Goal: Information Seeking & Learning: Learn about a topic

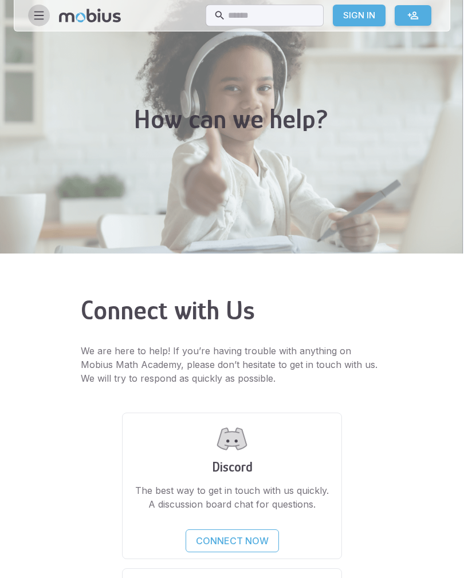
click at [33, 14] on icon "button" at bounding box center [39, 15] width 13 height 13
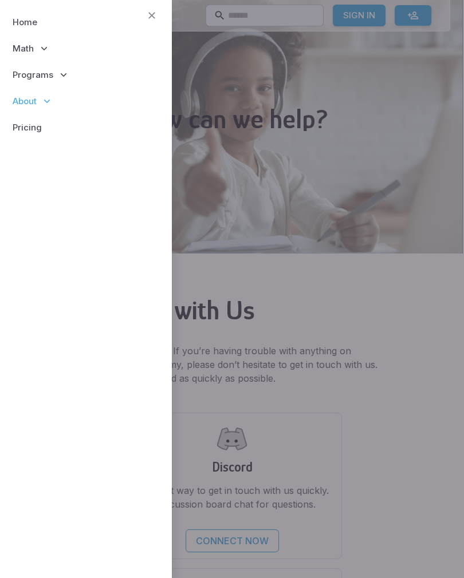
click at [53, 42] on p "Math" at bounding box center [85, 48] width 153 height 26
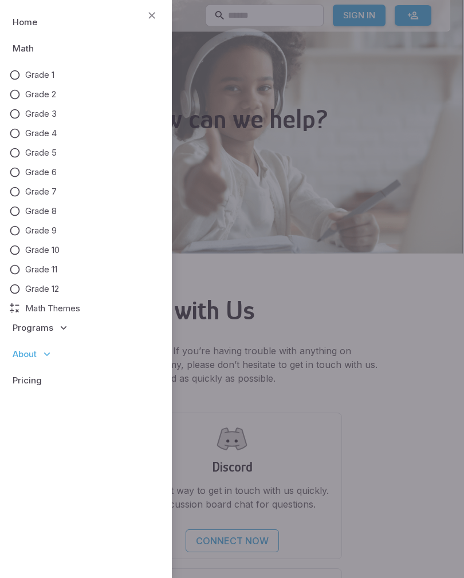
click at [41, 152] on span "Grade 5" at bounding box center [40, 153] width 31 height 13
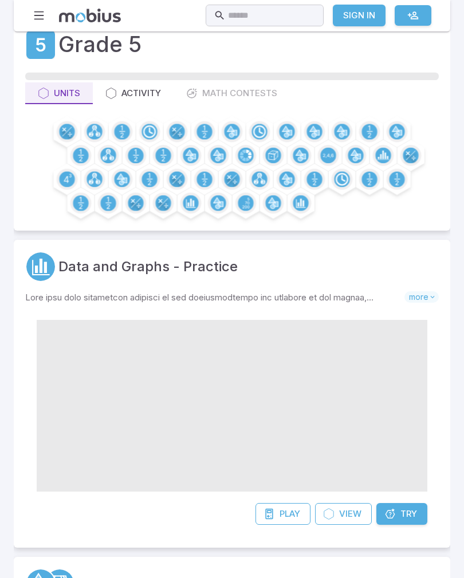
scroll to position [50, 0]
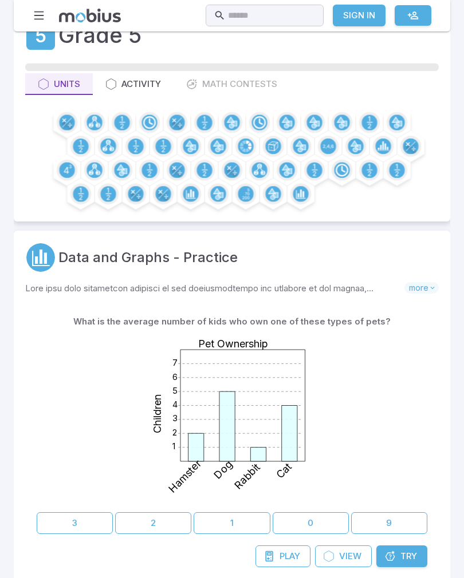
click at [196, 384] on icon at bounding box center [242, 406] width 125 height 112
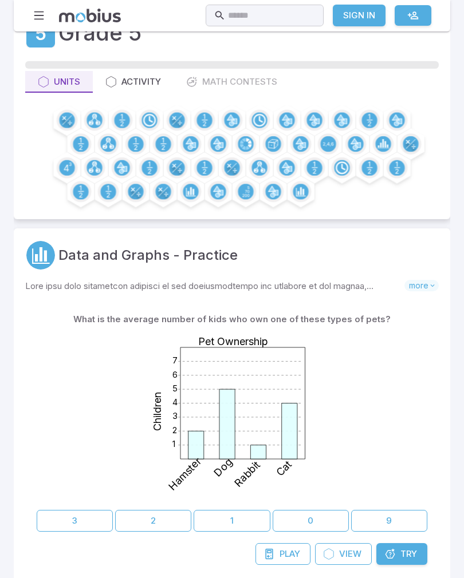
click at [292, 410] on icon at bounding box center [289, 432] width 15 height 56
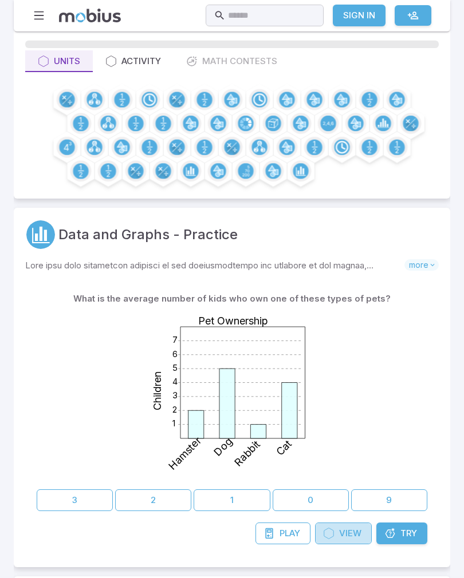
scroll to position [73, 0]
click at [350, 532] on span "View" at bounding box center [350, 533] width 22 height 13
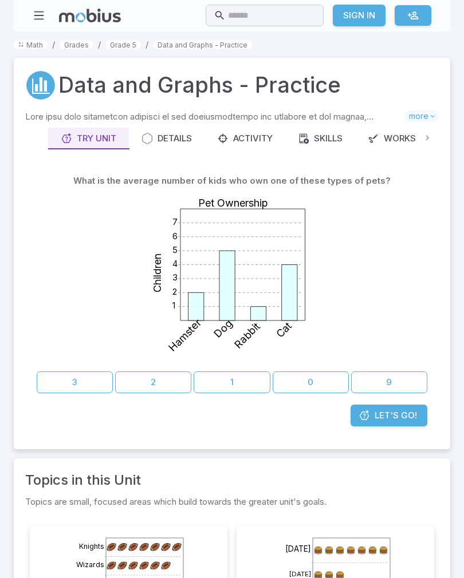
click at [164, 372] on button "2" at bounding box center [153, 383] width 76 height 22
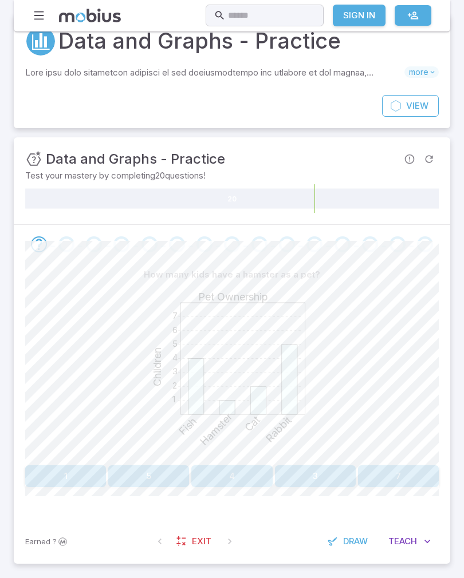
scroll to position [44, 0]
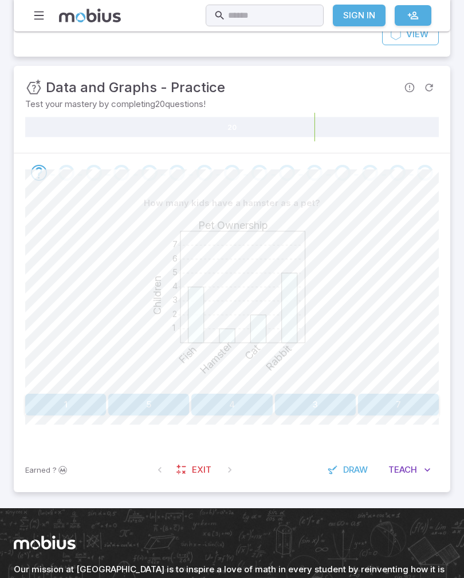
click at [72, 402] on button "1" at bounding box center [65, 405] width 81 height 22
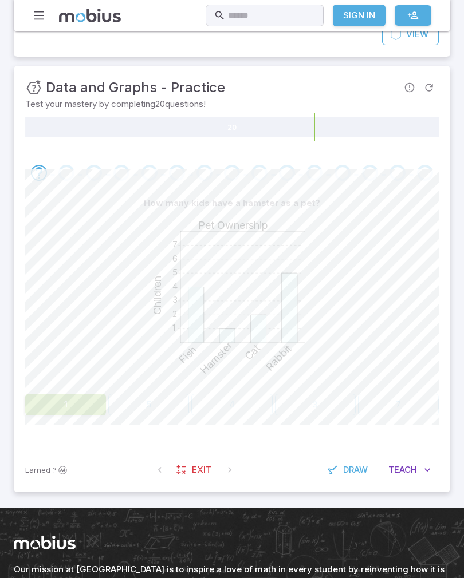
scroll to position [116, 0]
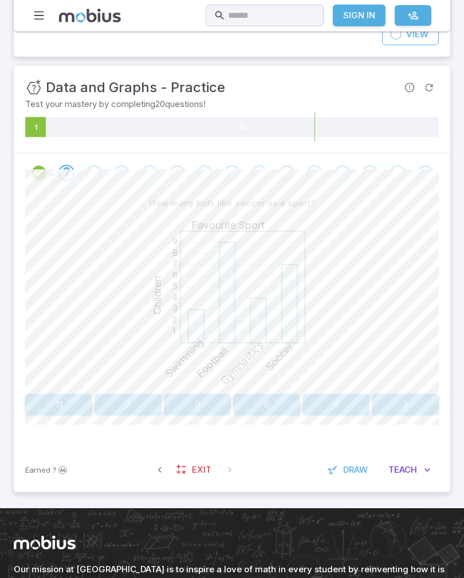
click at [139, 400] on button "7" at bounding box center [127, 405] width 67 height 22
click at [176, 414] on button "Swimming" at bounding box center [180, 405] width 102 height 22
click at [374, 401] on button "Cat" at bounding box center [370, 405] width 136 height 22
click at [82, 397] on button "Swimming" at bounding box center [76, 405] width 102 height 22
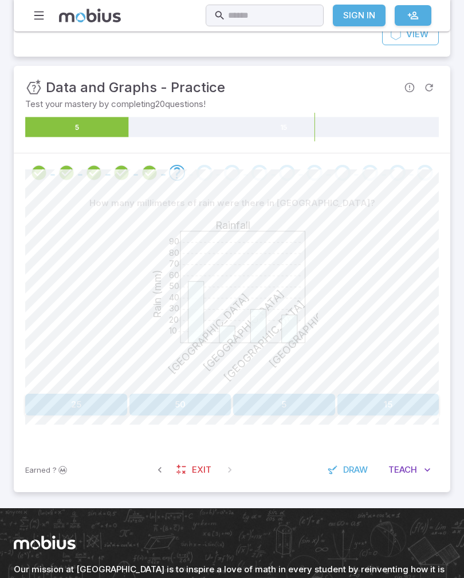
click at [383, 407] on button "15" at bounding box center [388, 405] width 102 height 22
click at [389, 406] on button "[DATE]" at bounding box center [388, 405] width 102 height 22
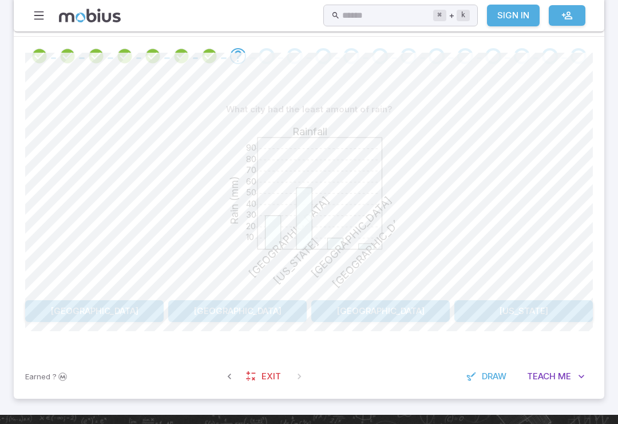
scroll to position [240, 0]
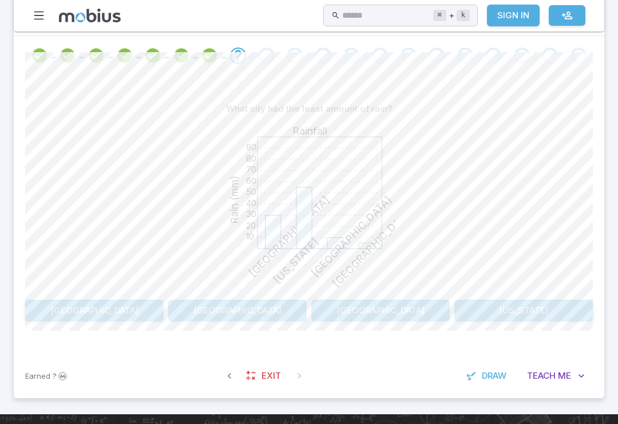
click at [113, 311] on button "[GEOGRAPHIC_DATA]" at bounding box center [94, 310] width 139 height 22
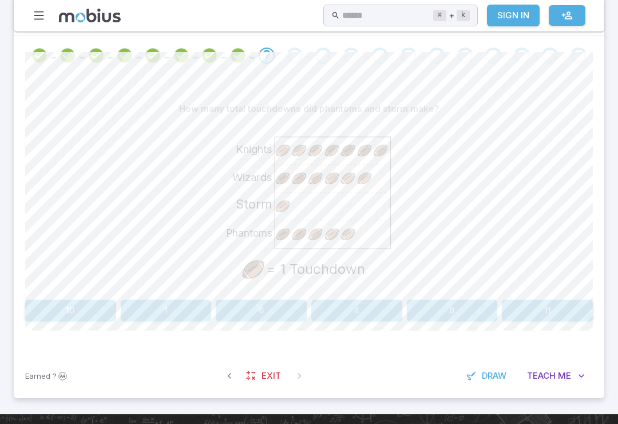
click at [275, 313] on button "6" at bounding box center [261, 310] width 91 height 22
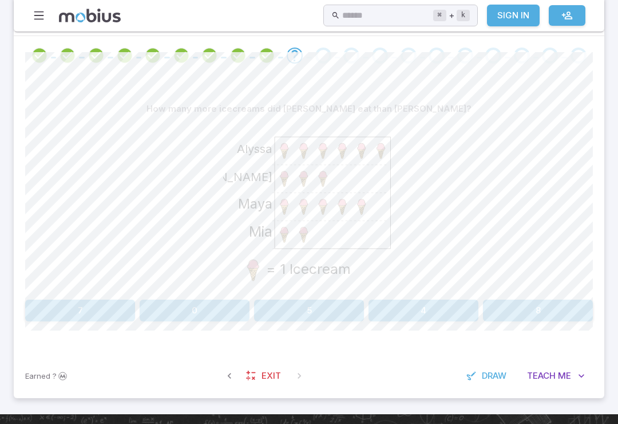
click at [463, 310] on button "8" at bounding box center [538, 310] width 110 height 22
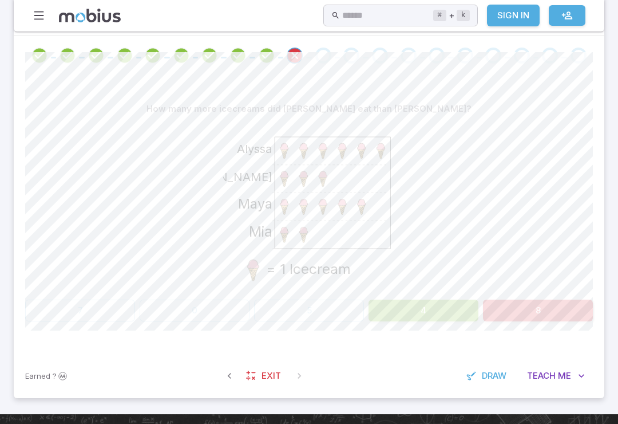
scroll to position [238, 0]
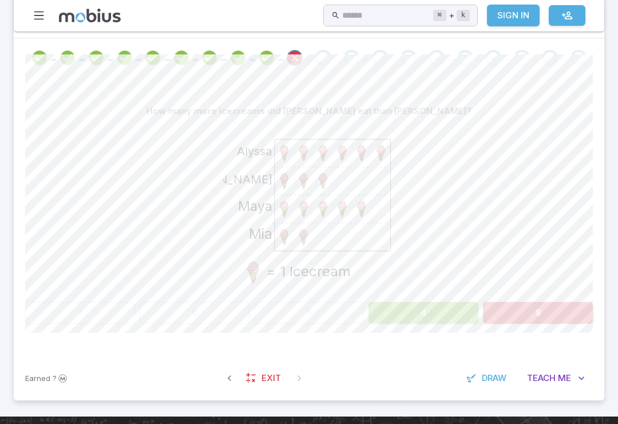
click at [463, 334] on div "How many more icecreams did [PERSON_NAME] eat than [PERSON_NAME]? Mia Maya [PER…" at bounding box center [309, 216] width 568 height 278
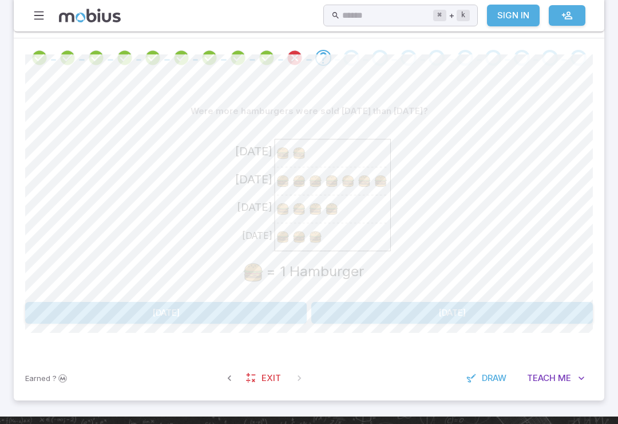
click at [246, 305] on button "[DATE]" at bounding box center [166, 313] width 282 height 22
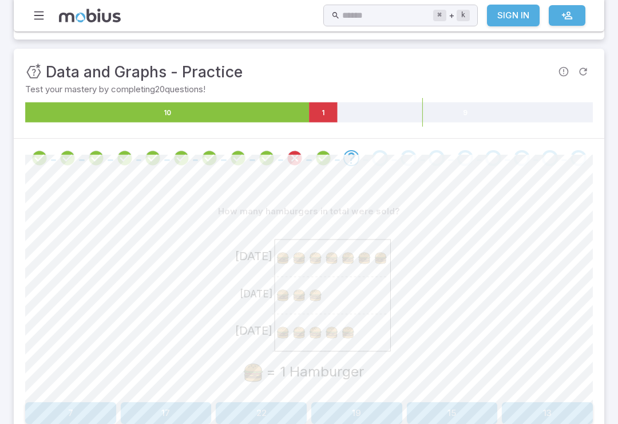
scroll to position [145, 0]
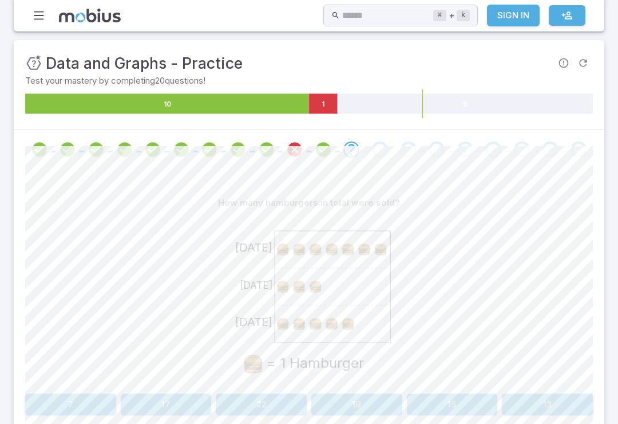
click at [463, 397] on button "15" at bounding box center [452, 405] width 91 height 22
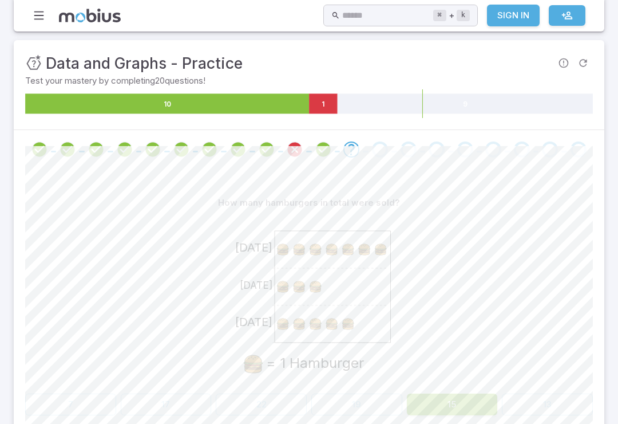
scroll to position [146, 0]
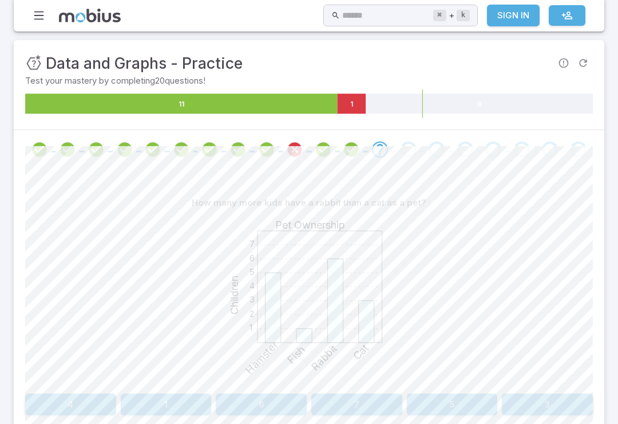
click at [271, 413] on button "6" at bounding box center [261, 404] width 91 height 22
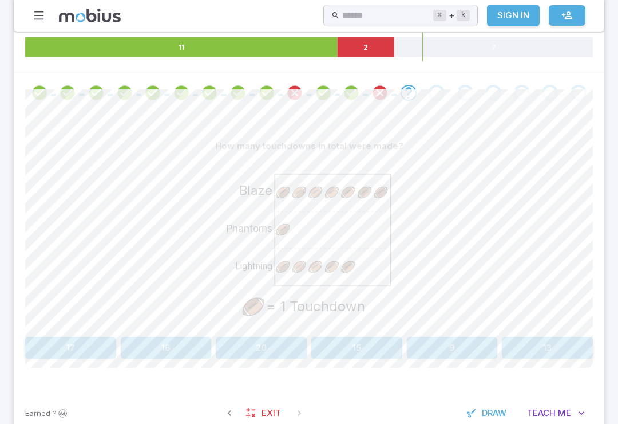
scroll to position [202, 0]
click at [463, 417] on span "Draw" at bounding box center [494, 413] width 25 height 13
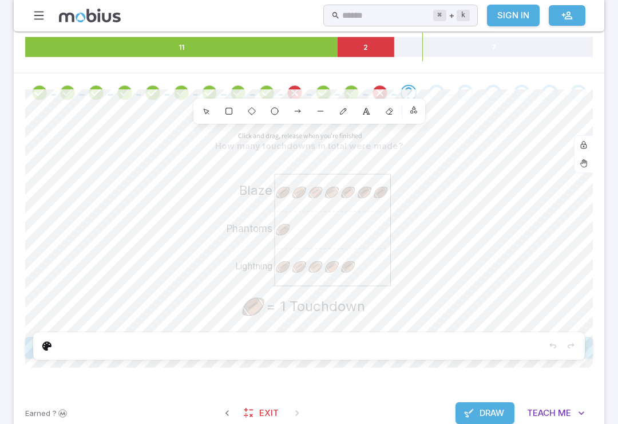
scroll to position [203, 0]
click at [459, 416] on button "Draw" at bounding box center [485, 413] width 59 height 22
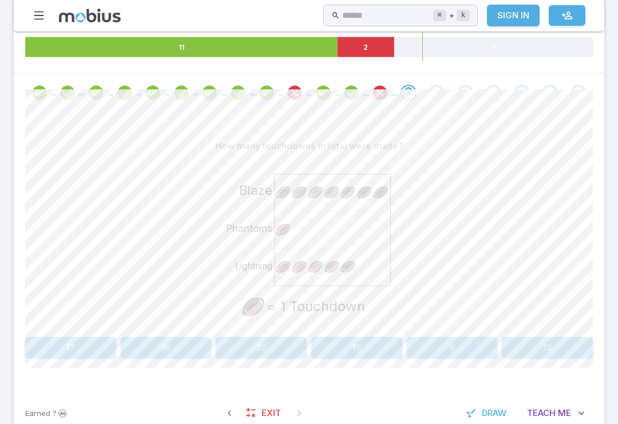
click at [463, 352] on button "13" at bounding box center [547, 348] width 91 height 22
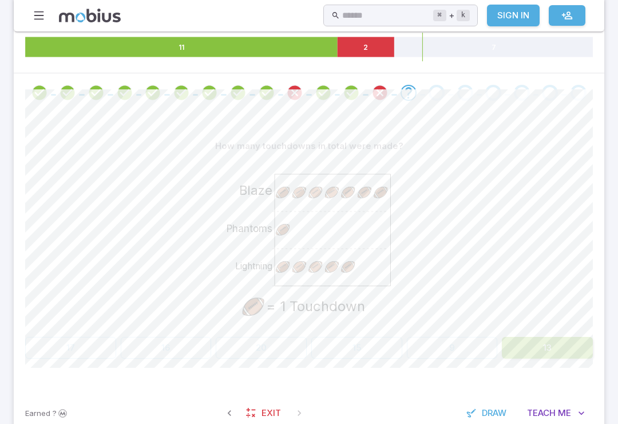
click at [463, 346] on button "13" at bounding box center [547, 348] width 91 height 22
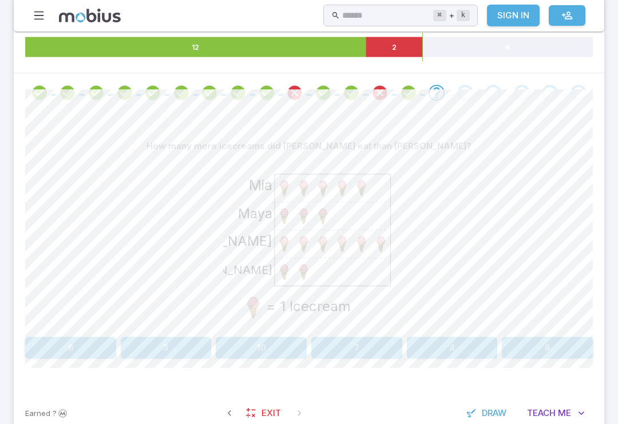
click at [90, 355] on button "6" at bounding box center [70, 348] width 91 height 22
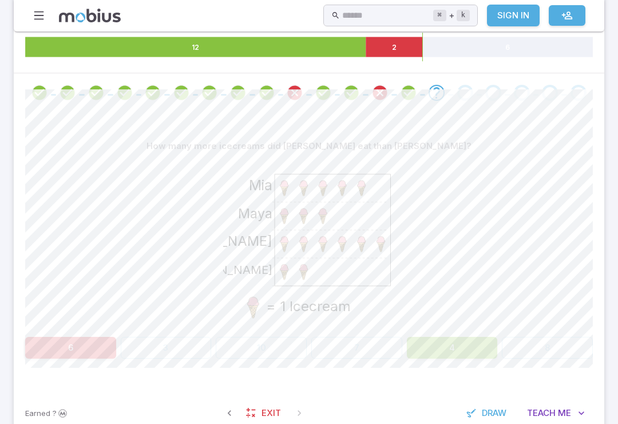
click at [94, 359] on div "How many more icecreams did [PERSON_NAME] eat than [PERSON_NAME]? [PERSON_NAME]…" at bounding box center [309, 251] width 568 height 278
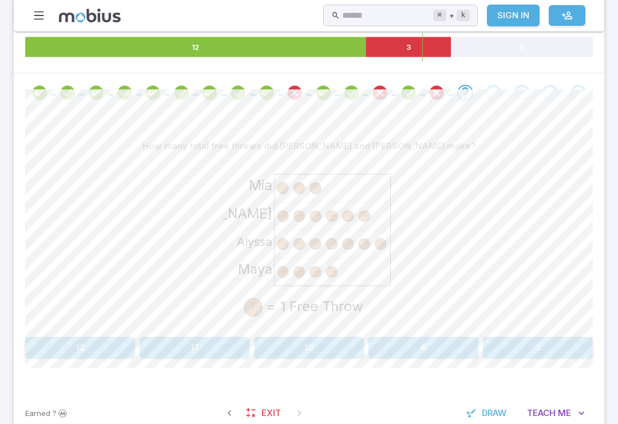
click at [313, 337] on button "10" at bounding box center [309, 348] width 110 height 22
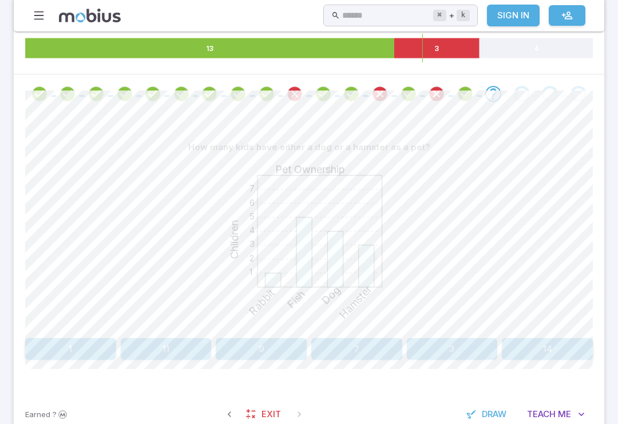
scroll to position [200, 0]
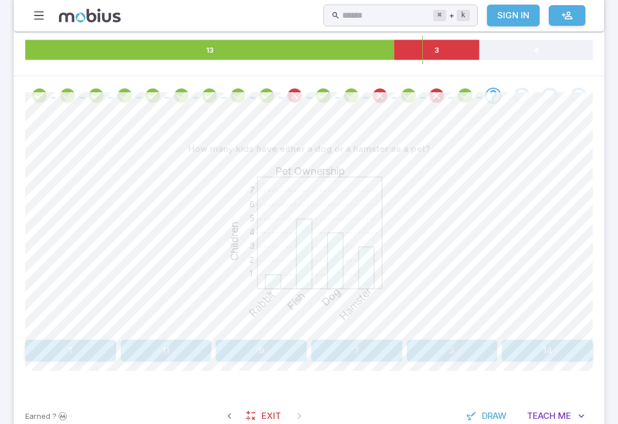
click at [346, 353] on button "7" at bounding box center [356, 350] width 91 height 22
click at [81, 341] on button "9" at bounding box center [70, 350] width 91 height 22
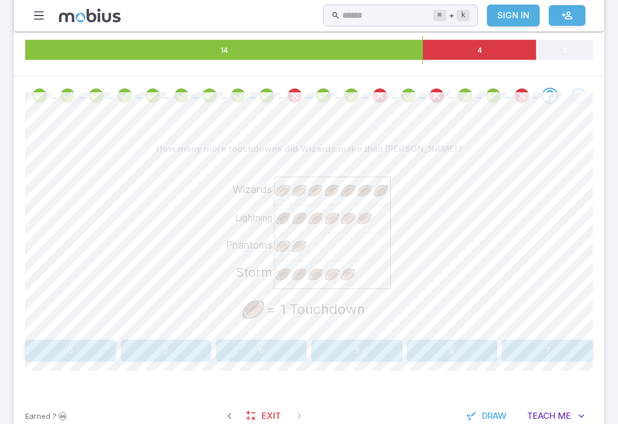
click at [463, 357] on button "7" at bounding box center [547, 350] width 91 height 22
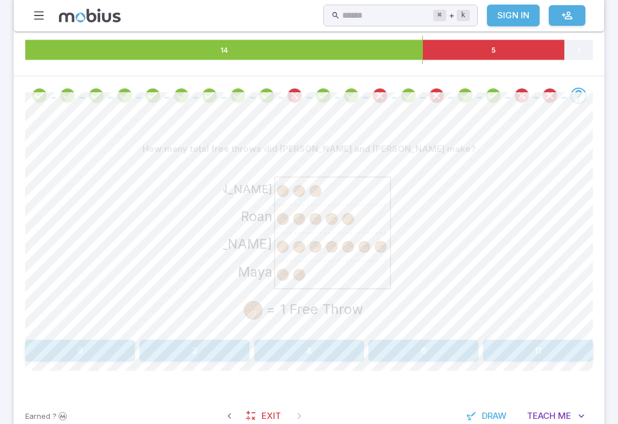
click at [85, 352] on button "9" at bounding box center [80, 350] width 110 height 22
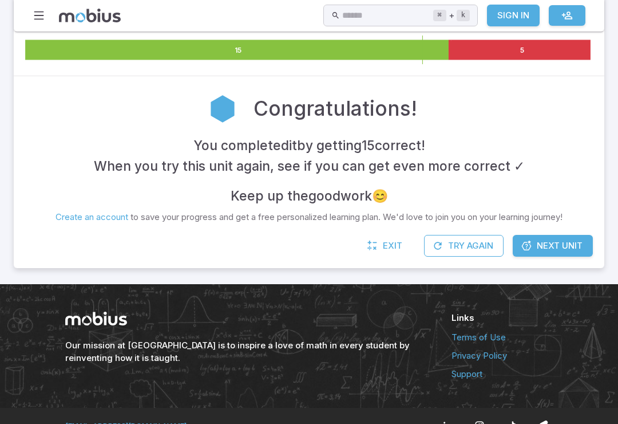
scroll to position [199, 0]
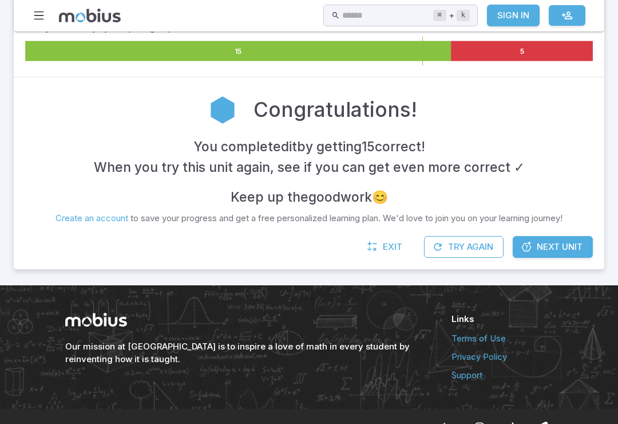
click at [463, 240] on span "Next Unit" at bounding box center [560, 246] width 46 height 13
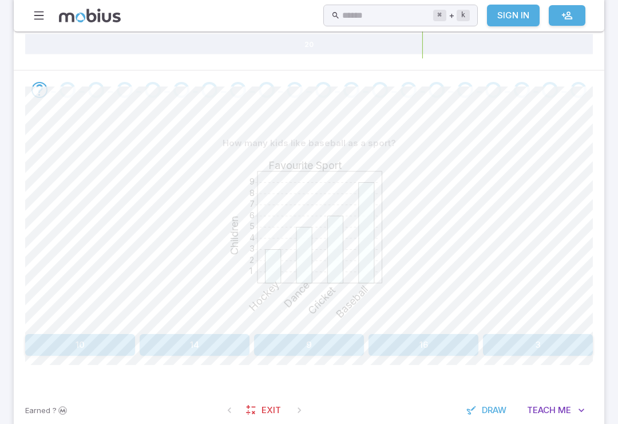
scroll to position [207, 0]
click at [308, 350] on button "9" at bounding box center [309, 343] width 110 height 22
click at [259, 347] on button "Swimming" at bounding box center [237, 343] width 139 height 22
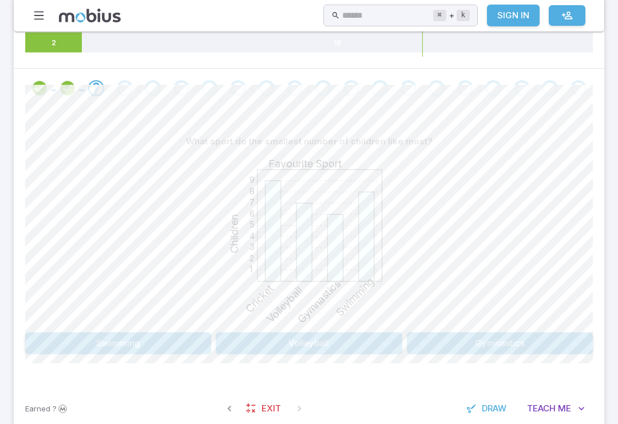
click at [463, 332] on button "Gymnastics" at bounding box center [500, 343] width 186 height 22
click at [463, 335] on button "Cricket" at bounding box center [524, 343] width 139 height 22
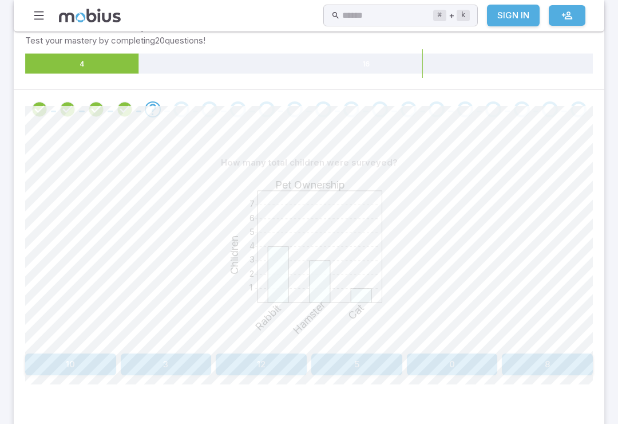
scroll to position [184, 0]
click at [463, 92] on div at bounding box center [309, 111] width 591 height 39
click at [123, 110] on icon "Review your answer" at bounding box center [124, 110] width 17 height 17
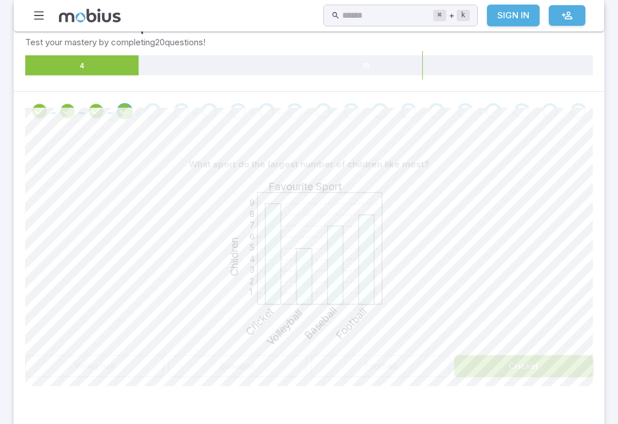
click at [141, 116] on div at bounding box center [153, 111] width 29 height 16
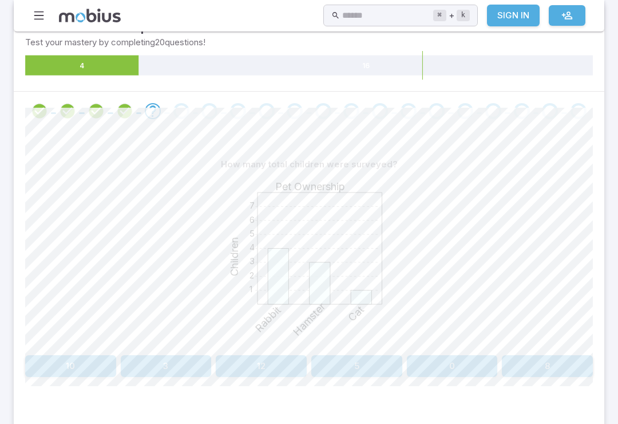
click at [118, 110] on icon "Review your answer" at bounding box center [124, 110] width 17 height 17
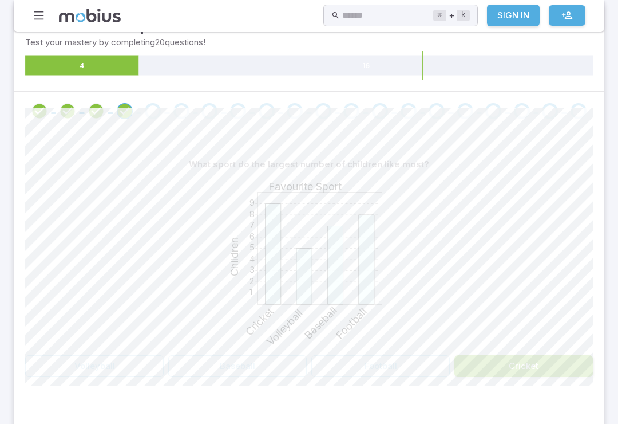
click at [100, 108] on icon "Review your answer" at bounding box center [96, 110] width 17 height 17
click at [68, 111] on icon "Review your answer" at bounding box center [67, 110] width 17 height 17
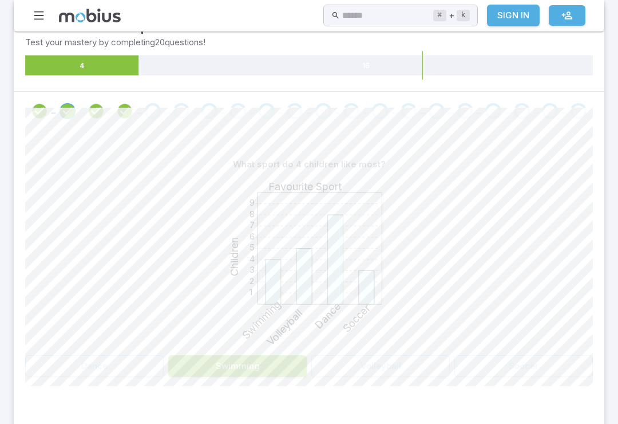
click at [60, 114] on icon "Review your answer" at bounding box center [67, 110] width 17 height 17
click at [162, 103] on span at bounding box center [152, 111] width 19 height 16
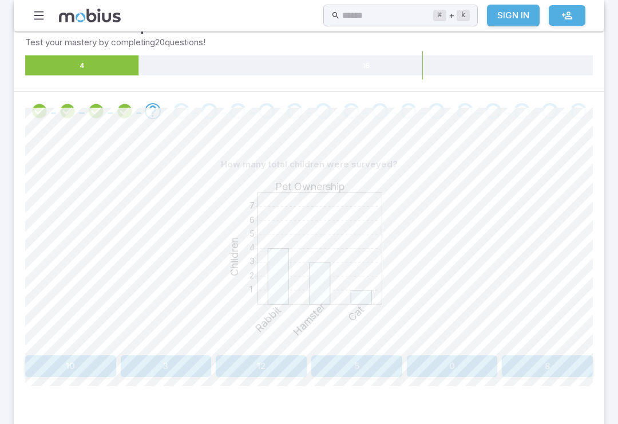
click at [463, 362] on button "8" at bounding box center [547, 366] width 91 height 22
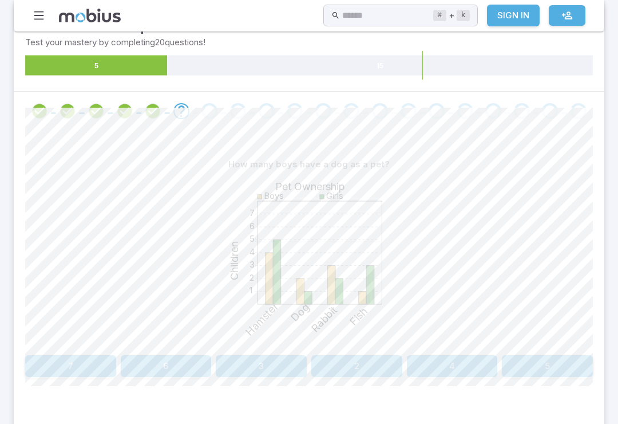
click at [366, 369] on button "2" at bounding box center [356, 366] width 91 height 22
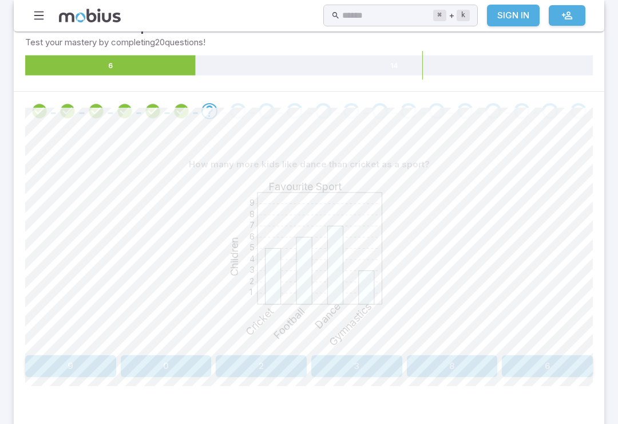
click at [440, 370] on button "8" at bounding box center [452, 366] width 91 height 22
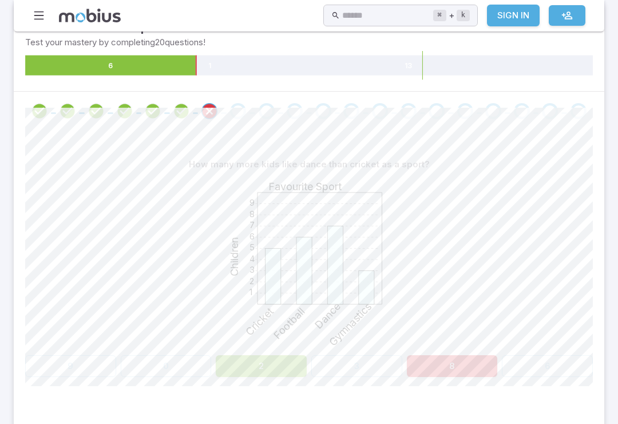
click at [463, 321] on div "1 2 3 4 5 6 7 8 9 Favourite Sport Children Cricket Football Dance Gymnastics" at bounding box center [309, 262] width 568 height 175
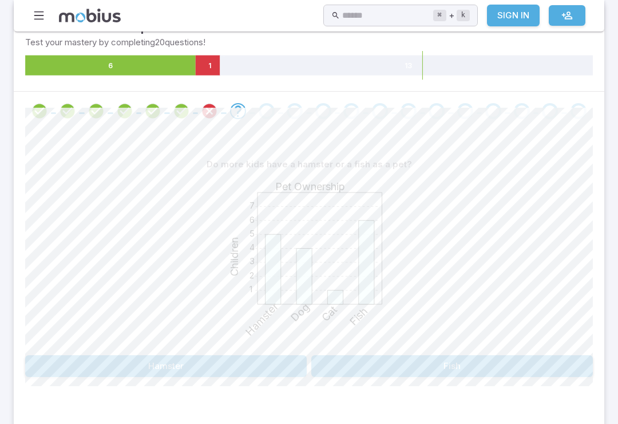
click at [463, 355] on button "Fish" at bounding box center [452, 366] width 282 height 22
click at [237, 108] on icon "Review your answer" at bounding box center [238, 110] width 17 height 17
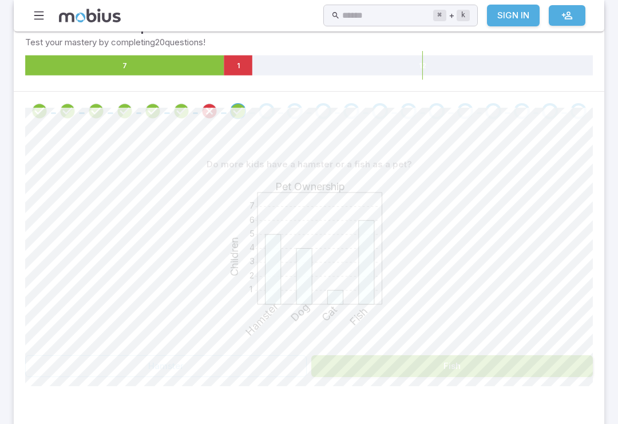
click at [262, 103] on span at bounding box center [267, 111] width 16 height 16
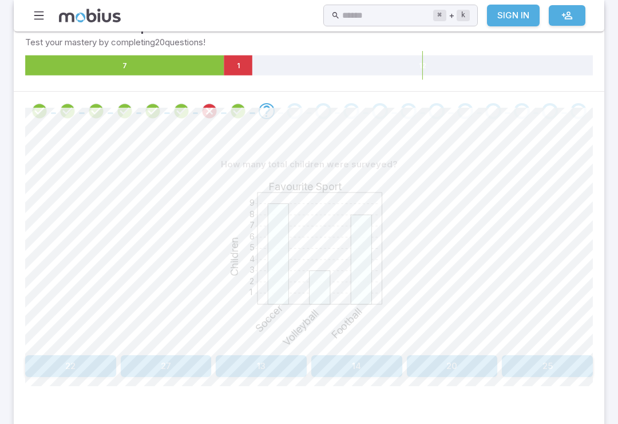
click at [293, 108] on div "Go to the next question" at bounding box center [295, 111] width 16 height 16
click at [463, 366] on button "20" at bounding box center [452, 366] width 91 height 22
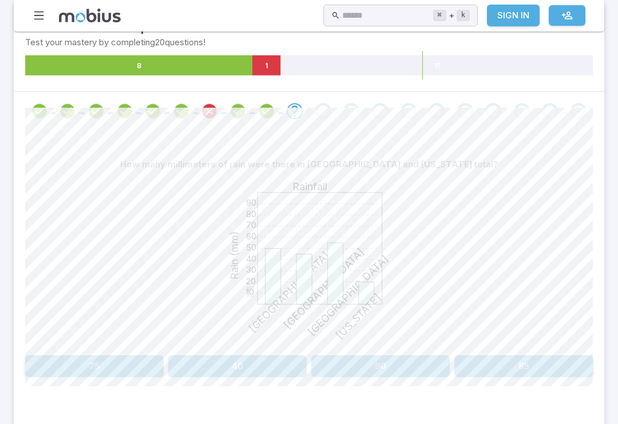
click at [463, 267] on div "10 20 30 40 50 60 70 80 90 Rainfall Rain (mm) [GEOGRAPHIC_DATA] [GEOGRAPHIC_DAT…" at bounding box center [309, 262] width 568 height 175
click at [463, 358] on button "85" at bounding box center [524, 366] width 139 height 22
click at [270, 374] on button "7" at bounding box center [237, 366] width 139 height 22
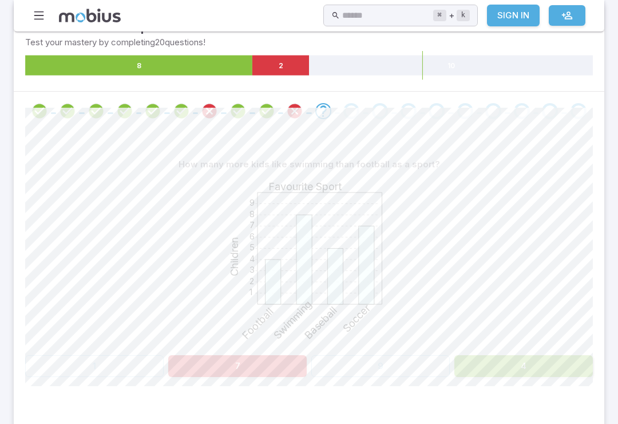
click at [425, 256] on div "1 2 3 4 5 6 7 8 9 Favourite Sport Children Football Swimming Baseball Soccer" at bounding box center [309, 262] width 568 height 175
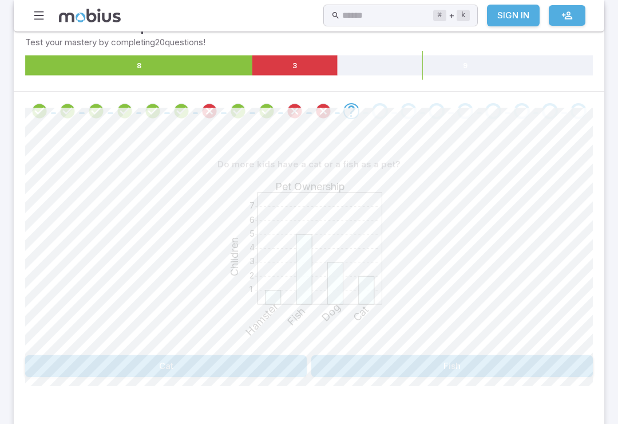
click at [463, 364] on button "Fish" at bounding box center [452, 366] width 282 height 22
click at [275, 366] on button "24" at bounding box center [261, 366] width 91 height 22
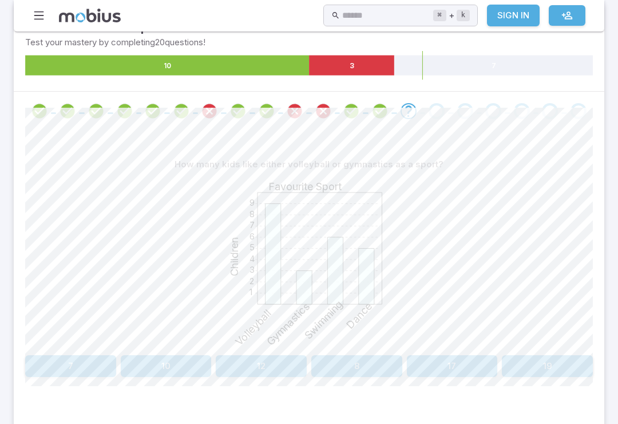
click at [377, 366] on button "8" at bounding box center [356, 366] width 91 height 22
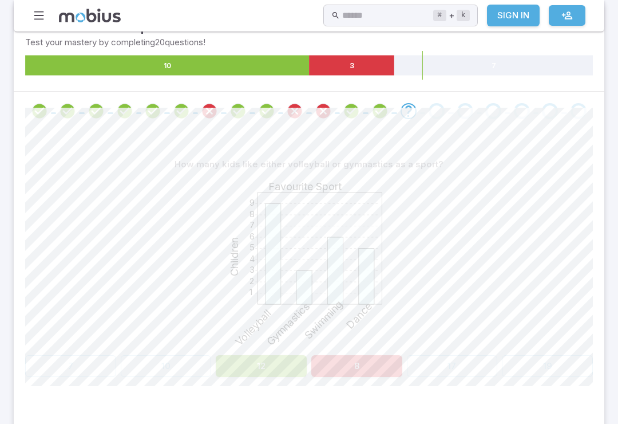
click at [463, 263] on div "1 2 3 4 5 6 7 8 9 Favourite Sport Children Volleyball Gymnastics Swimming Dance" at bounding box center [309, 262] width 568 height 175
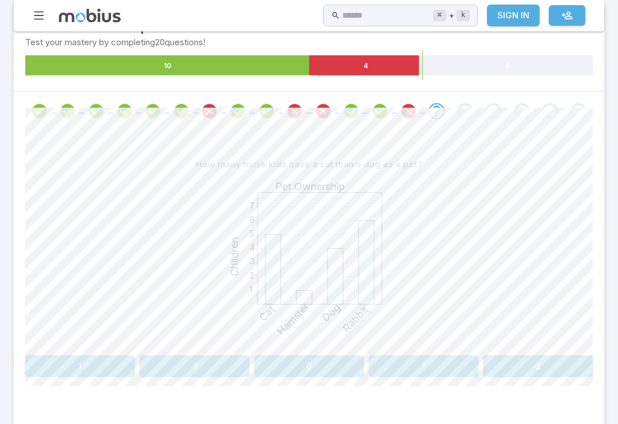
click at [447, 321] on div "1 2 3 4 5 6 7 Pet Ownership Children Cat Hamster Dog Rabbit" at bounding box center [309, 262] width 568 height 175
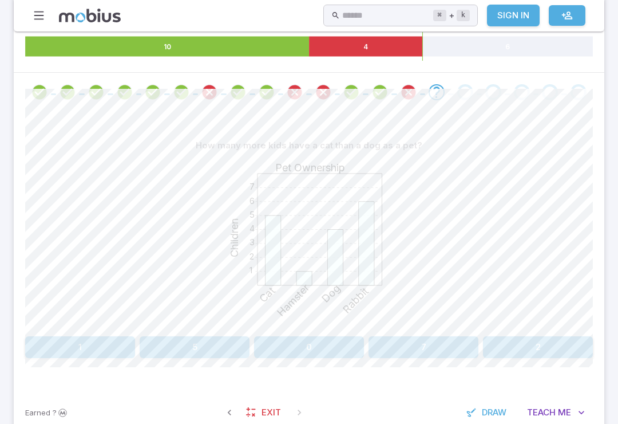
scroll to position [203, 0]
click at [184, 350] on button "5" at bounding box center [195, 347] width 110 height 22
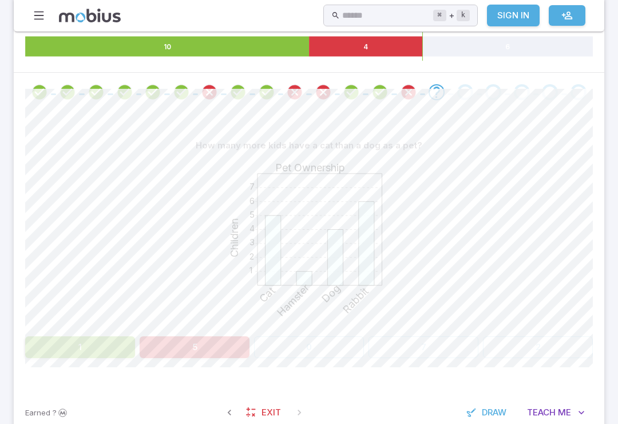
click at [234, 323] on icon "1 2 3 4 5 6 7 Pet Ownership Children Cat Hamster Dog Rabbit" at bounding box center [309, 242] width 172 height 172
click at [208, 336] on button "5" at bounding box center [195, 347] width 110 height 22
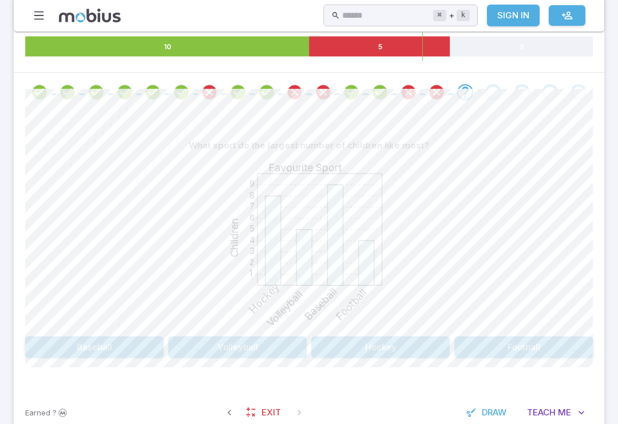
click at [229, 317] on icon "1 2 3 4 5 6 7 8 9 Favourite Sport Children Hockey Volleyball Baseball Football" at bounding box center [309, 242] width 172 height 172
click at [102, 354] on button "Baseball" at bounding box center [94, 347] width 139 height 22
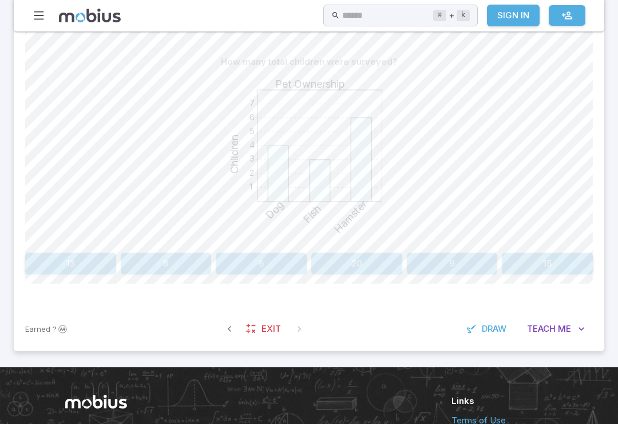
scroll to position [287, 0]
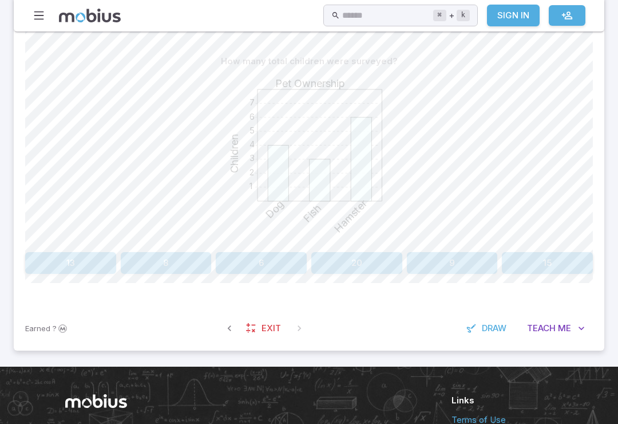
click at [90, 258] on button "13" at bounding box center [70, 263] width 91 height 22
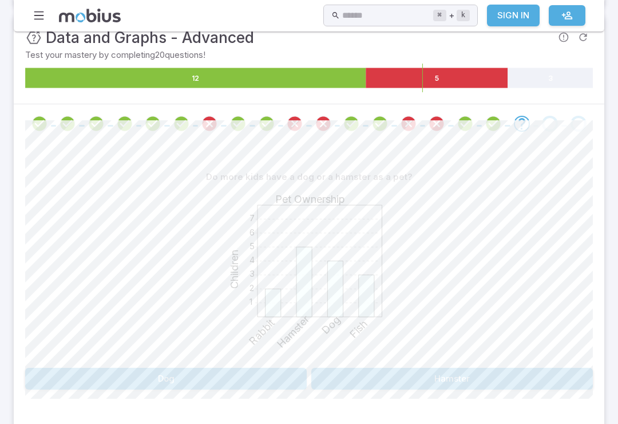
scroll to position [172, 0]
click at [447, 368] on button "Hamster" at bounding box center [452, 379] width 282 height 22
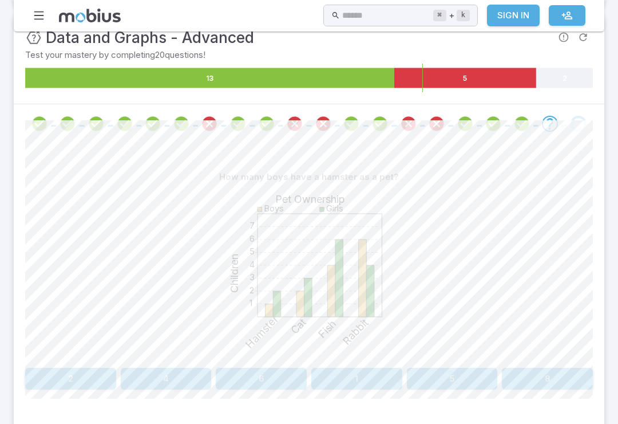
click at [92, 385] on button "2" at bounding box center [70, 379] width 91 height 22
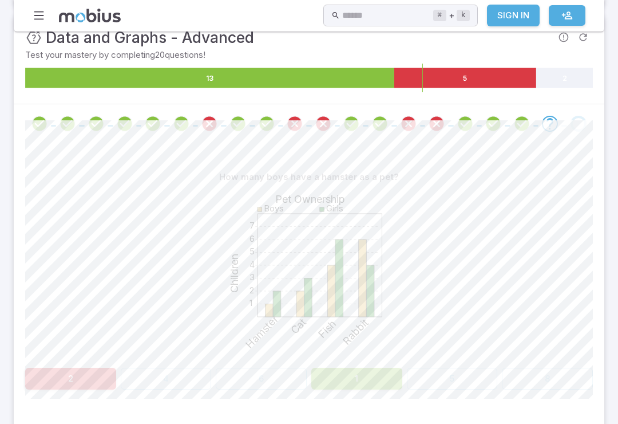
click at [440, 325] on div "1 2 3 4 5 6 7 Pet Ownership Children Boys Girls Hamster Cat Fish Rabbit" at bounding box center [309, 275] width 568 height 175
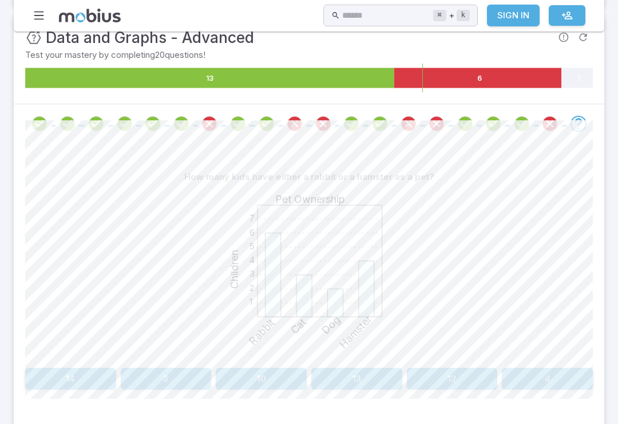
click at [374, 382] on button "13" at bounding box center [356, 379] width 91 height 22
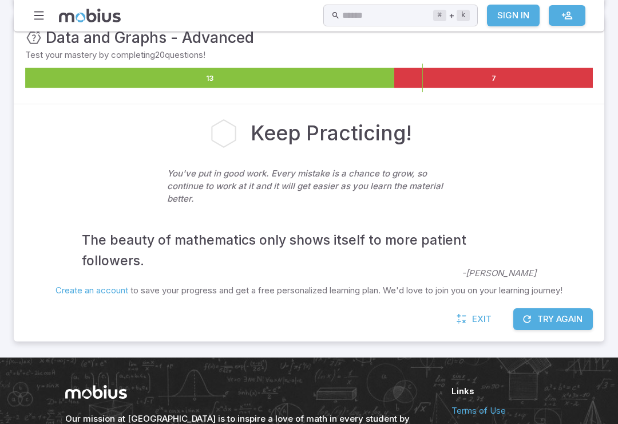
click at [463, 319] on button "Try Again" at bounding box center [553, 319] width 80 height 22
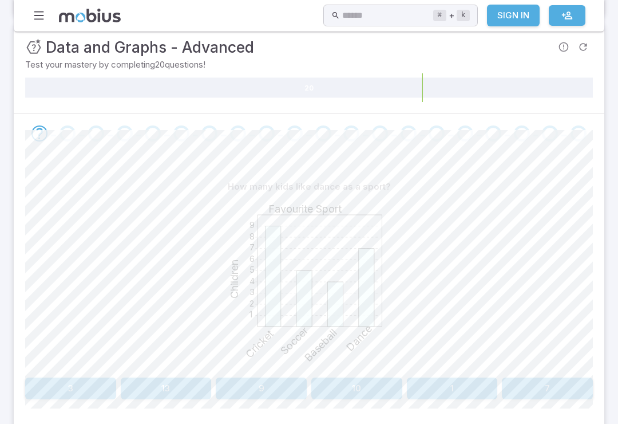
scroll to position [164, 0]
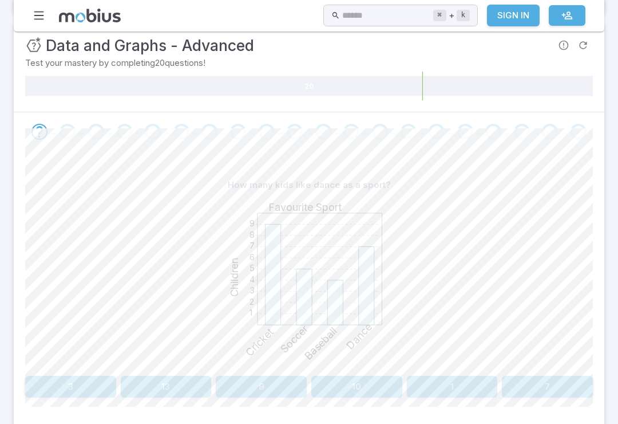
click at [463, 370] on div "How many kids like dance as a sport? 1 2 3 4 5 6 7 8 9 Favourite Sport Children…" at bounding box center [309, 285] width 568 height 223
click at [463, 393] on button "7" at bounding box center [547, 387] width 91 height 22
click at [449, 380] on button "60" at bounding box center [452, 387] width 91 height 22
click at [133, 371] on div "On what day were 40 pizzas made? 10 20 30 40 50 60 70 80 90 Pizza Production Pi…" at bounding box center [309, 285] width 568 height 223
click at [133, 370] on div "On what day were 40 pizzas made? 10 20 30 40 50 60 70 80 90 Pizza Production Pi…" at bounding box center [309, 285] width 568 height 223
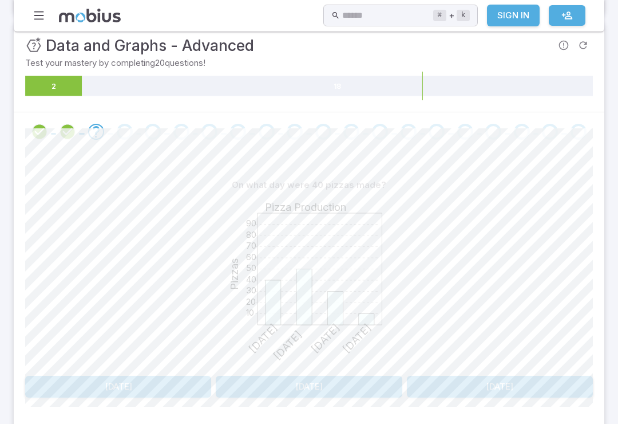
click at [173, 390] on button "[DATE]" at bounding box center [118, 387] width 186 height 22
click at [368, 384] on button "Football" at bounding box center [380, 387] width 139 height 22
click at [153, 377] on button "Volleyball" at bounding box center [118, 387] width 186 height 22
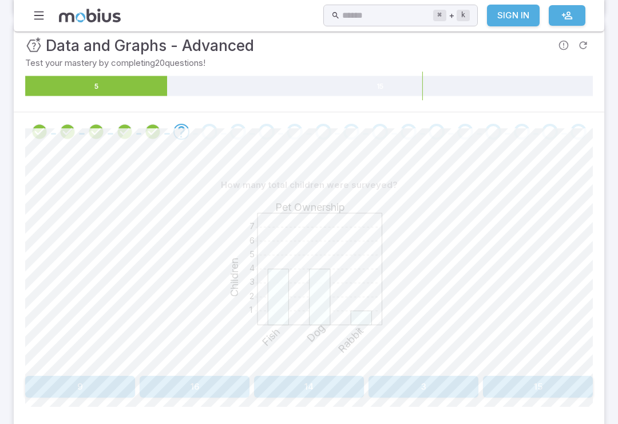
click at [67, 389] on button "9" at bounding box center [80, 387] width 110 height 22
click at [463, 386] on button "5" at bounding box center [547, 387] width 91 height 22
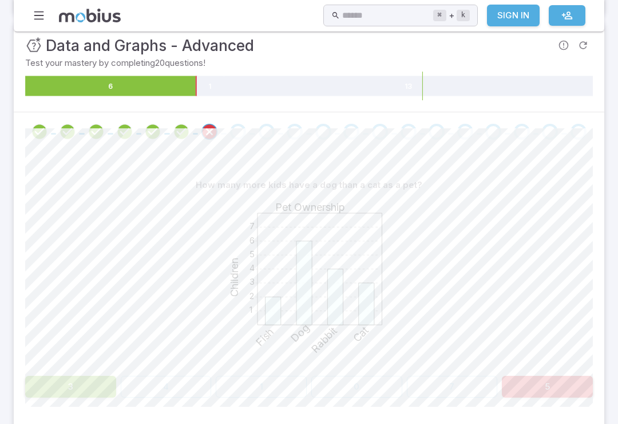
click at [463, 307] on div "1 2 3 4 5 6 7 Pet Ownership Children Fish Dog Rabbit Cat" at bounding box center [309, 283] width 568 height 175
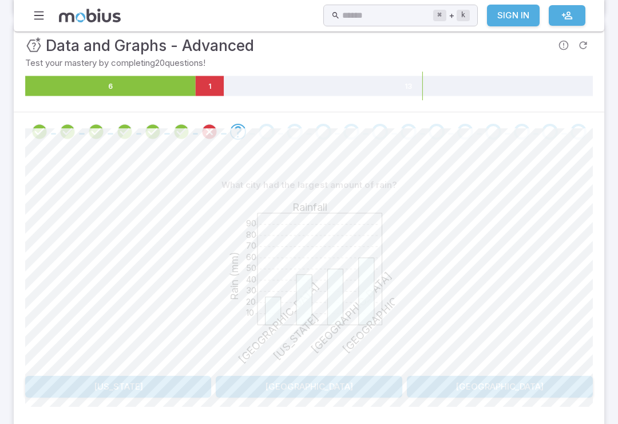
click at [339, 395] on button "[GEOGRAPHIC_DATA]" at bounding box center [309, 387] width 186 height 22
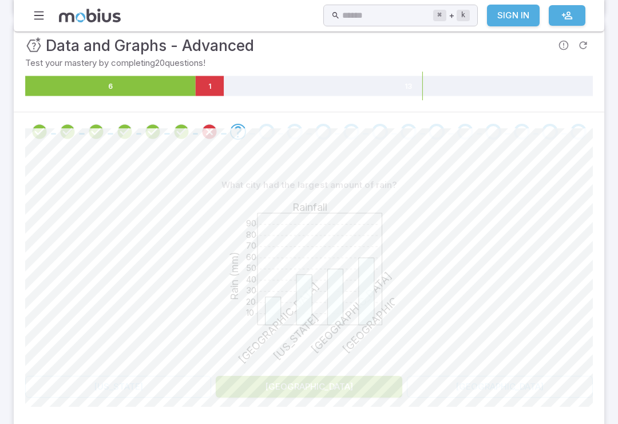
click at [343, 382] on button "[GEOGRAPHIC_DATA]" at bounding box center [309, 387] width 186 height 22
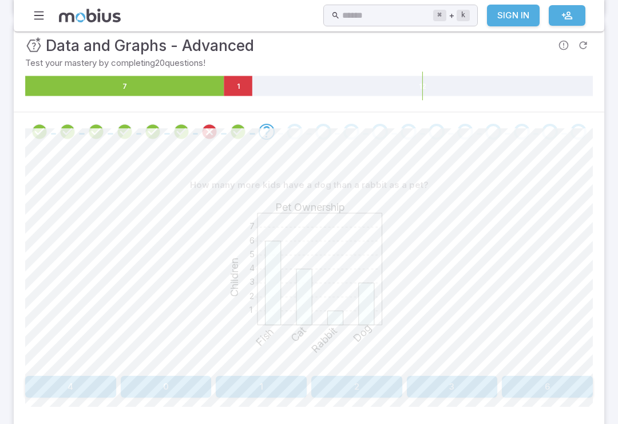
click at [442, 381] on button "3" at bounding box center [452, 387] width 91 height 22
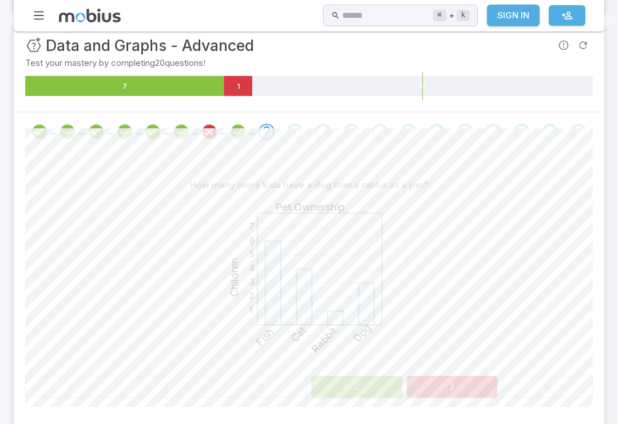
click at [438, 317] on div "1 2 3 4 5 6 7 Pet Ownership Children Fish Cat Rabbit Dog" at bounding box center [309, 283] width 568 height 175
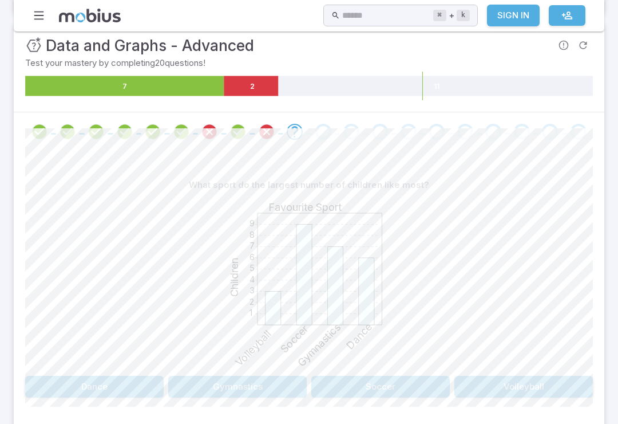
click at [410, 317] on div "1 2 3 4 5 6 7 8 9 Favourite Sport Children Volleyball Soccer Gymnastics Dance" at bounding box center [309, 283] width 568 height 175
click at [279, 388] on button "Gymnastics" at bounding box center [237, 387] width 139 height 22
click at [293, 109] on div "Unit Mastery : Data and Graphs - Advanced Test your mastery by completing 20 qu…" at bounding box center [309, 66] width 591 height 89
click at [296, 133] on icon "Review your answer" at bounding box center [294, 131] width 17 height 17
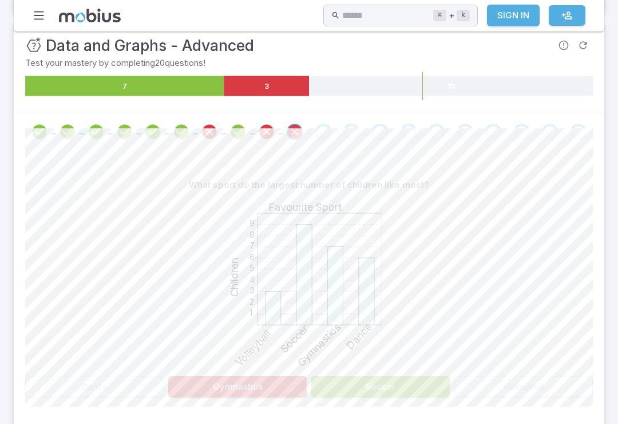
click at [402, 396] on button "Soccer" at bounding box center [380, 387] width 139 height 22
click at [406, 400] on div "What sport do the largest number of children like most? 1 2 3 4 5 6 7 8 9 Favou…" at bounding box center [309, 290] width 568 height 278
click at [314, 137] on span at bounding box center [323, 132] width 19 height 16
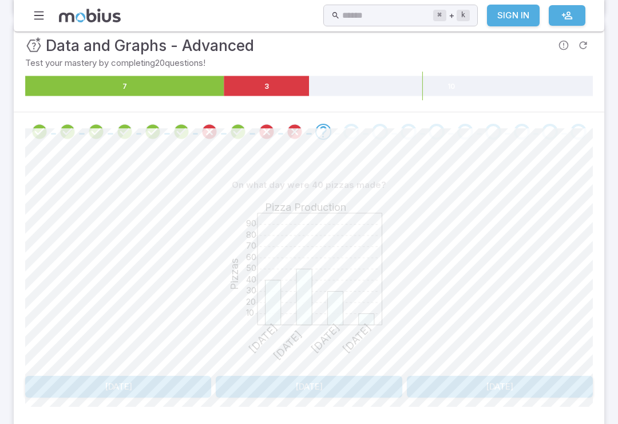
click at [169, 393] on button "[DATE]" at bounding box center [118, 387] width 186 height 22
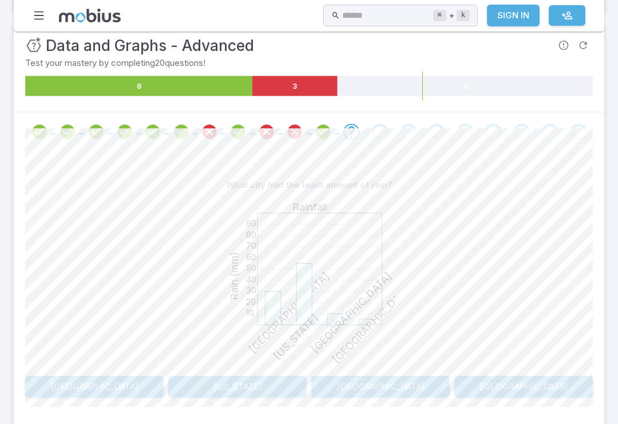
click at [372, 377] on button "[GEOGRAPHIC_DATA]" at bounding box center [380, 387] width 139 height 22
click at [106, 390] on button "[DATE]" at bounding box center [94, 387] width 139 height 22
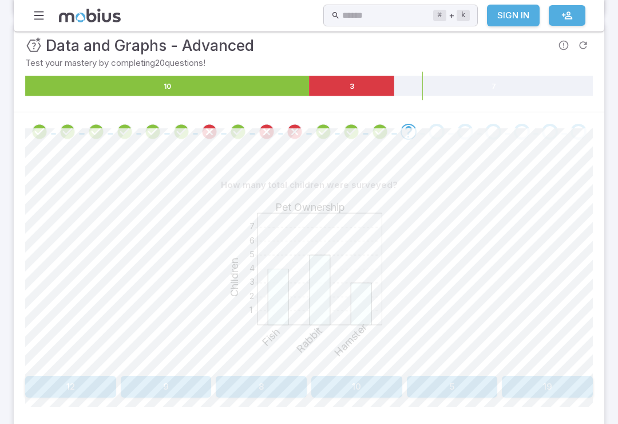
click at [73, 361] on div "1 2 3 4 5 6 7 Pet Ownership Children Fish Rabbit Hamster" at bounding box center [309, 283] width 568 height 175
click at [73, 360] on div "1 2 3 4 5 6 7 Pet Ownership Children Fish Rabbit Hamster" at bounding box center [309, 283] width 568 height 175
click at [65, 394] on button "12" at bounding box center [70, 387] width 91 height 22
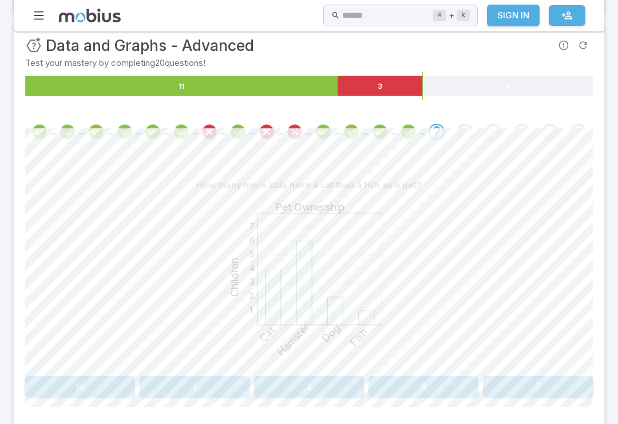
click at [213, 394] on button "1" at bounding box center [195, 387] width 110 height 22
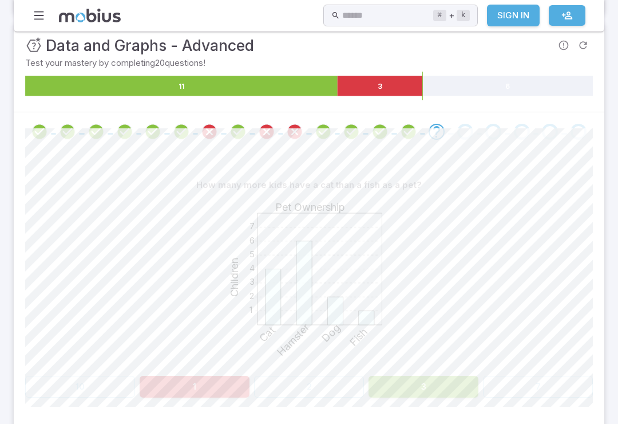
click at [326, 364] on icon "1 2 3 4 5 6 7 Pet Ownership Children Cat Hamster Dog Fish" at bounding box center [309, 282] width 172 height 172
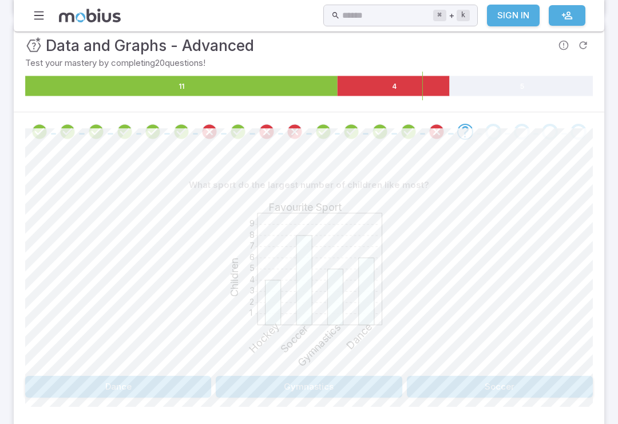
click at [370, 313] on icon at bounding box center [366, 291] width 15 height 67
click at [460, 366] on div "1 2 3 4 5 6 7 8 9 Favourite Sport Children Hockey Soccer Gymnastics Dance" at bounding box center [309, 283] width 568 height 175
click at [428, 386] on button "Soccer" at bounding box center [500, 387] width 186 height 22
click at [107, 391] on button "6" at bounding box center [70, 387] width 91 height 22
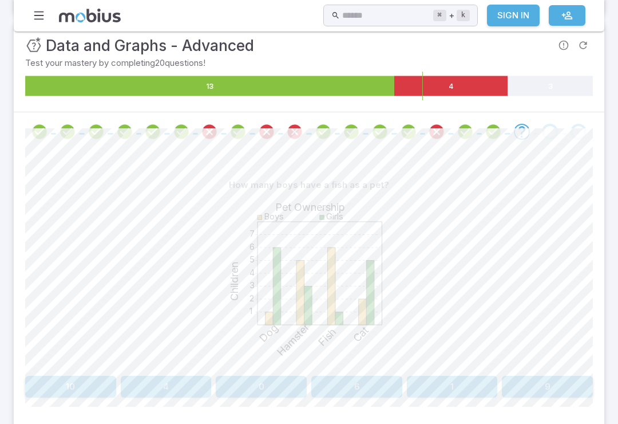
click at [339, 405] on div "How many boys have a fish as a pet? 1 2 3 4 5 6 7 Pet Ownership Children Boys G…" at bounding box center [309, 290] width 568 height 278
click at [339, 404] on div "How many boys have a fish as a pet? 1 2 3 4 5 6 7 Pet Ownership Children Boys G…" at bounding box center [309, 290] width 568 height 278
click at [330, 386] on button "6" at bounding box center [356, 387] width 91 height 22
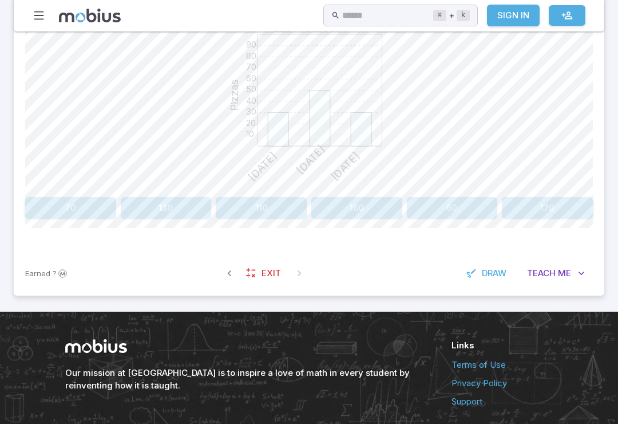
scroll to position [342, 0]
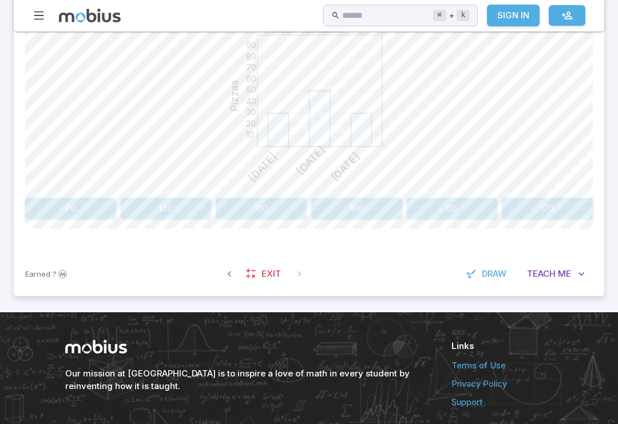
click at [185, 206] on button "130" at bounding box center [166, 208] width 91 height 22
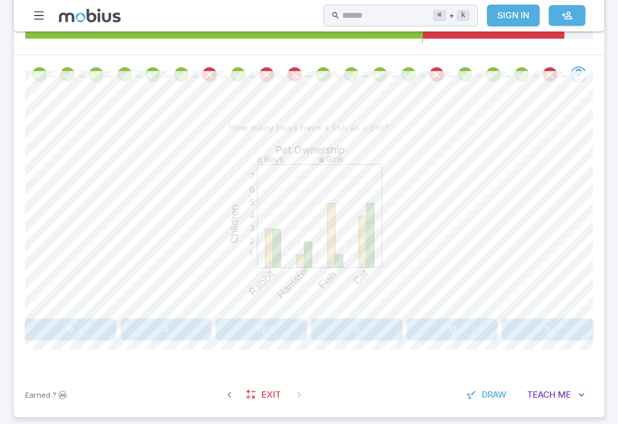
scroll to position [220, 0]
click at [370, 323] on button "5" at bounding box center [356, 330] width 91 height 22
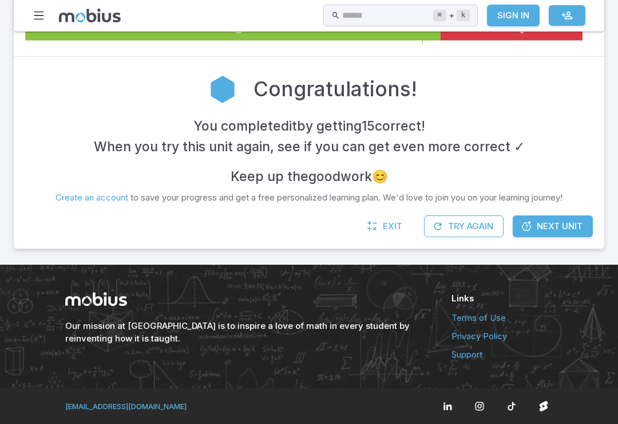
scroll to position [199, 0]
